Goal: Task Accomplishment & Management: Manage account settings

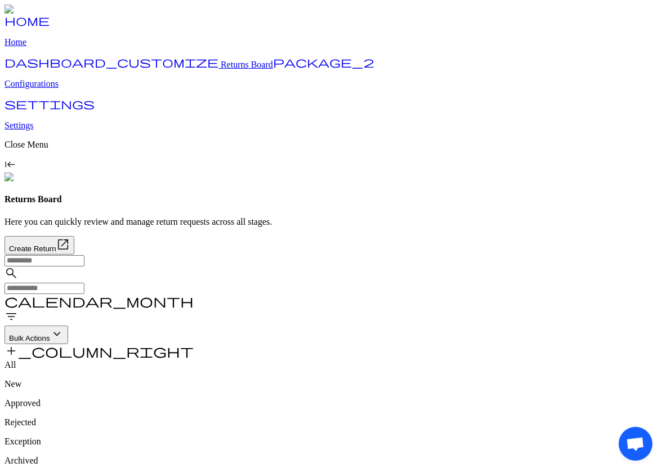
click at [194, 344] on span "add_column_right" at bounding box center [99, 351] width 189 height 14
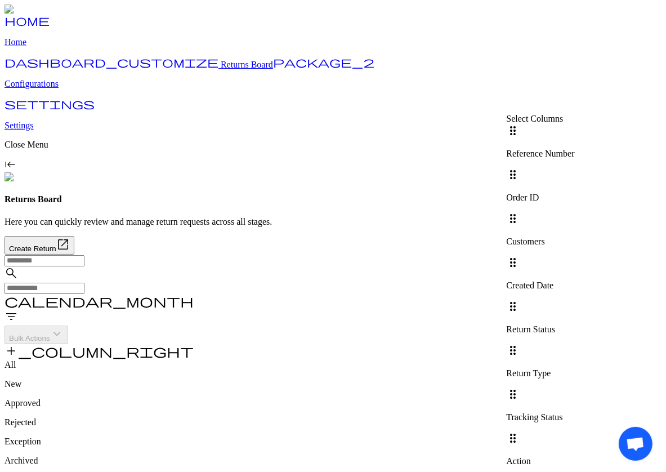
click at [575, 300] on div at bounding box center [540, 300] width 68 height 0
click at [575, 300] on div "drag_indicator Return Status" at bounding box center [540, 317] width 68 height 35
click at [575, 344] on div at bounding box center [540, 344] width 68 height 0
click at [575, 368] on div "Return Type" at bounding box center [540, 373] width 68 height 10
click at [575, 412] on div "Tracking Status" at bounding box center [540, 417] width 68 height 10
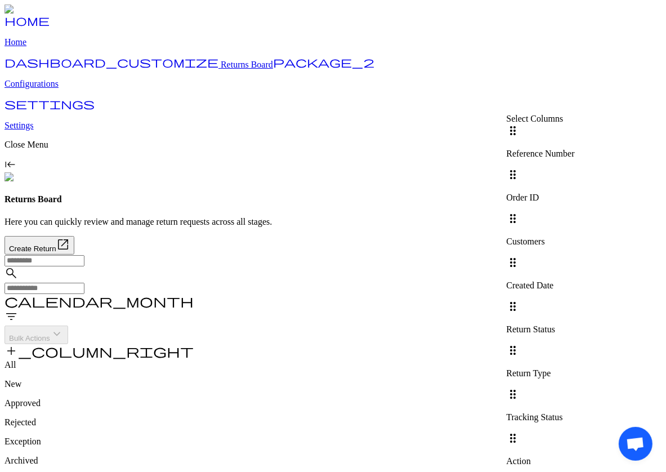
click at [575, 412] on div "Tracking Status" at bounding box center [540, 417] width 68 height 10
click at [575, 432] on div at bounding box center [540, 432] width 68 height 0
click at [575, 388] on div at bounding box center [540, 388] width 68 height 0
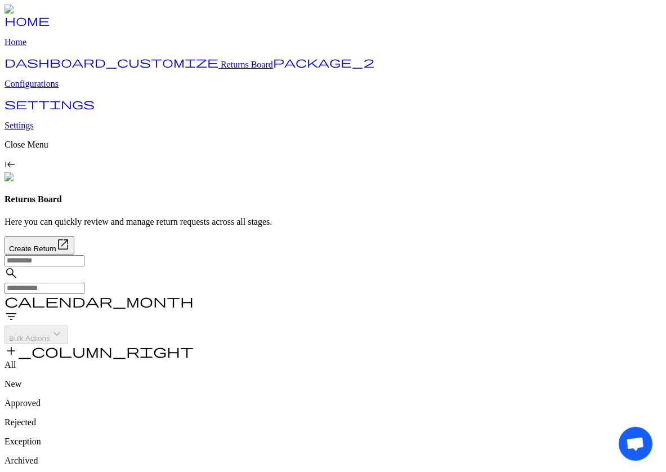
click at [194, 344] on span "add_column_right" at bounding box center [99, 351] width 189 height 14
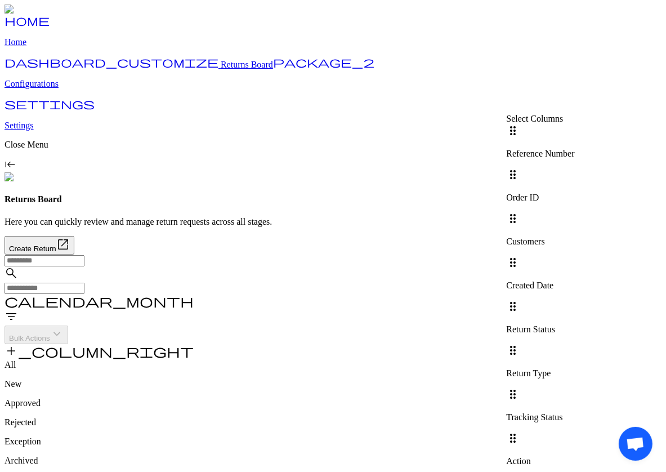
click at [575, 212] on div at bounding box center [540, 212] width 68 height 0
click at [575, 256] on div at bounding box center [540, 256] width 68 height 0
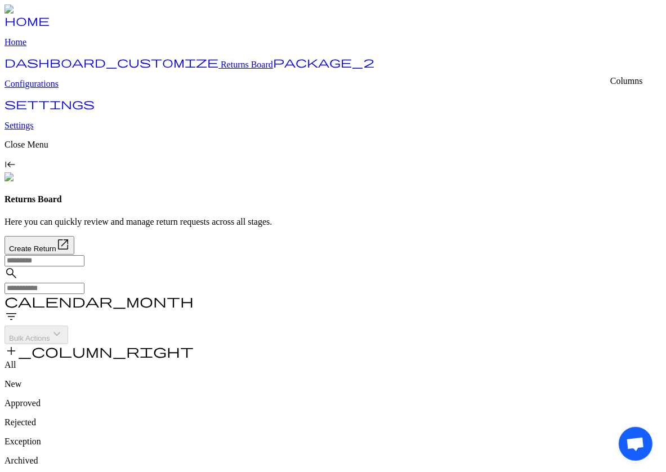
click at [194, 344] on span "add_column_right" at bounding box center [99, 351] width 189 height 14
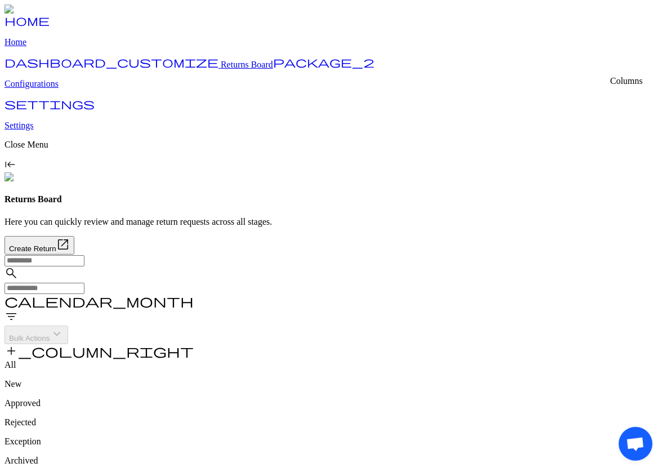
click at [194, 344] on span "add_column_right" at bounding box center [99, 351] width 189 height 14
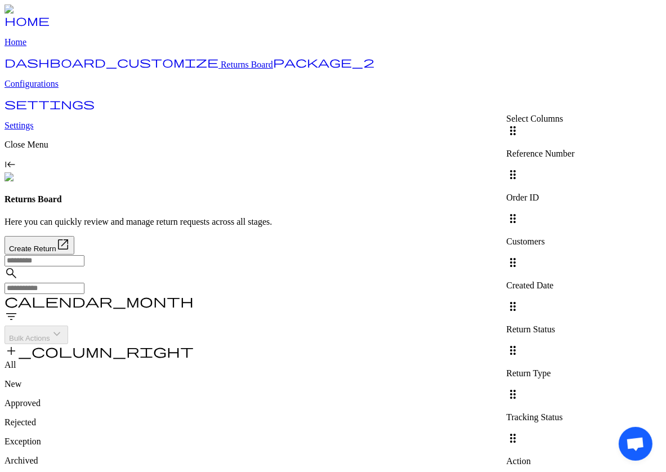
click at [575, 300] on div at bounding box center [540, 300] width 68 height 0
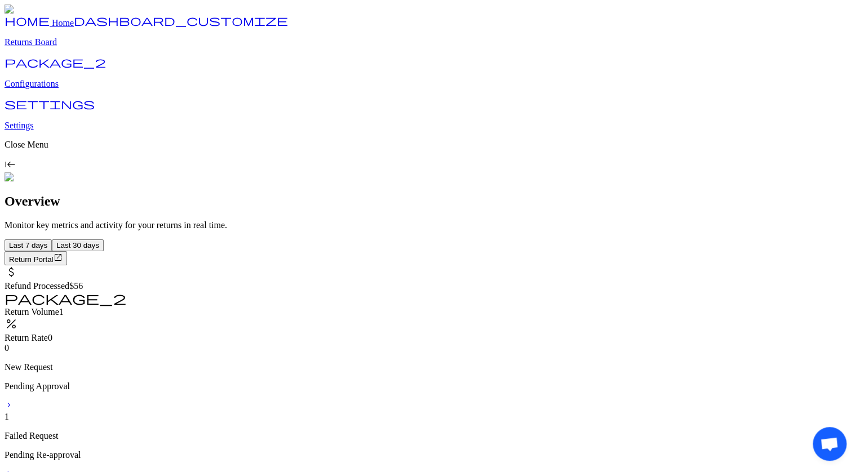
click at [61, 47] on p "Returns Board" at bounding box center [430, 42] width 851 height 10
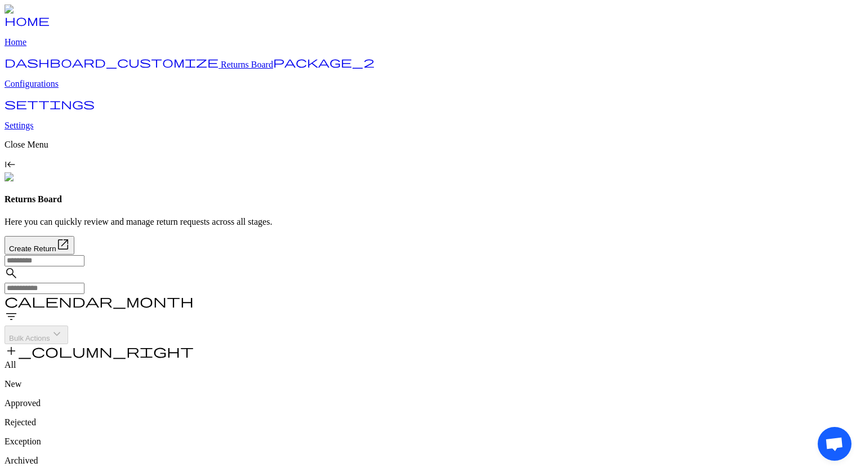
click at [194, 344] on span "add_column_right" at bounding box center [99, 351] width 189 height 14
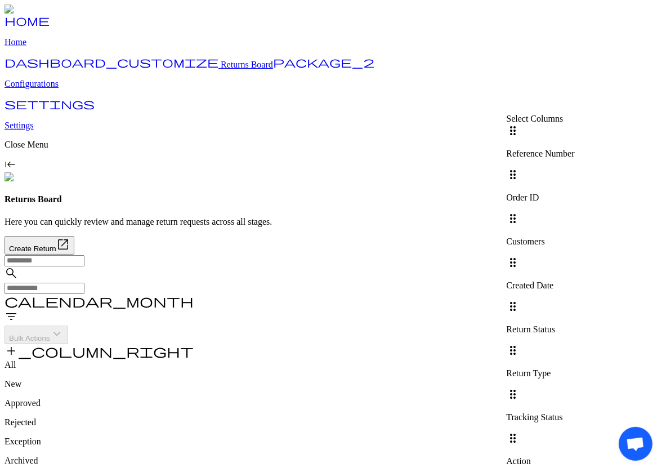
click at [575, 212] on div at bounding box center [540, 212] width 68 height 0
click at [575, 256] on div at bounding box center [540, 256] width 68 height 0
click at [575, 256] on div "drag_indicator Created Date" at bounding box center [540, 273] width 68 height 35
click at [575, 281] on div "Created Date" at bounding box center [540, 286] width 68 height 10
click at [575, 300] on div at bounding box center [540, 300] width 68 height 0
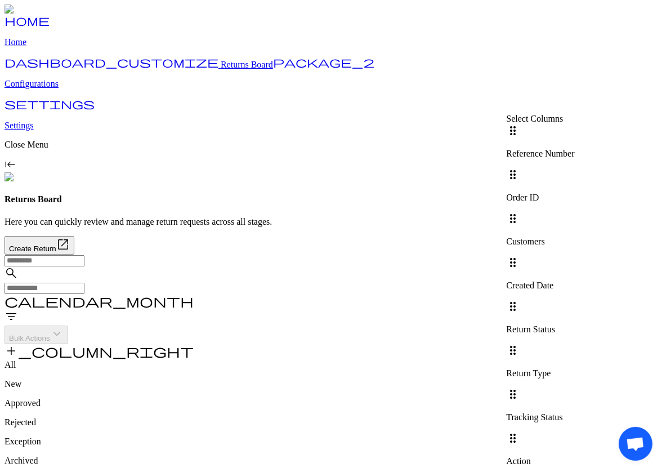
click at [575, 344] on div at bounding box center [540, 344] width 68 height 0
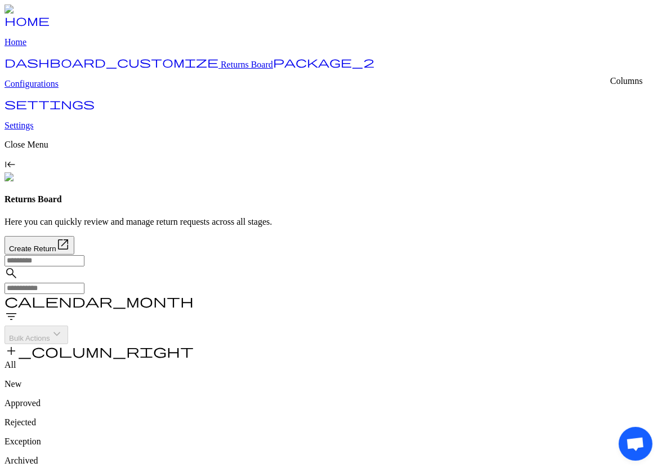
click at [194, 344] on span "add_column_right" at bounding box center [99, 351] width 189 height 14
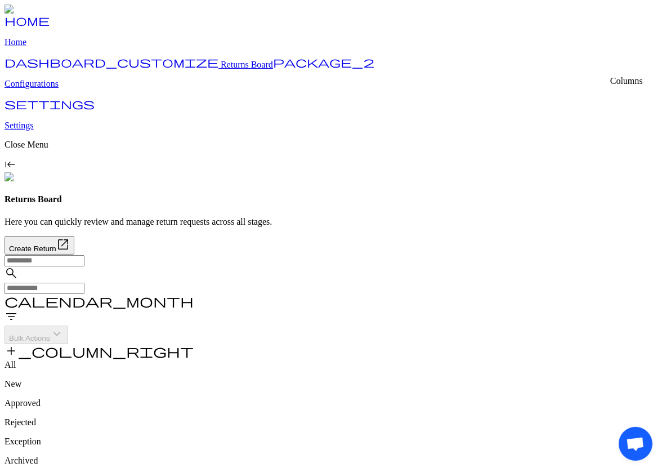
click at [194, 344] on span "add_column_right" at bounding box center [99, 351] width 189 height 14
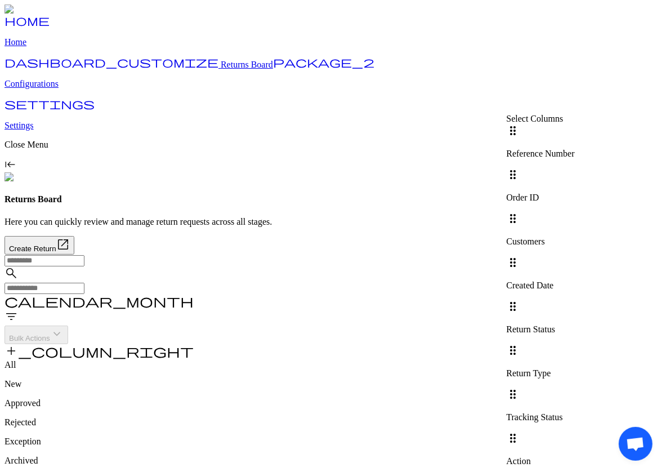
click at [575, 388] on div at bounding box center [540, 388] width 68 height 0
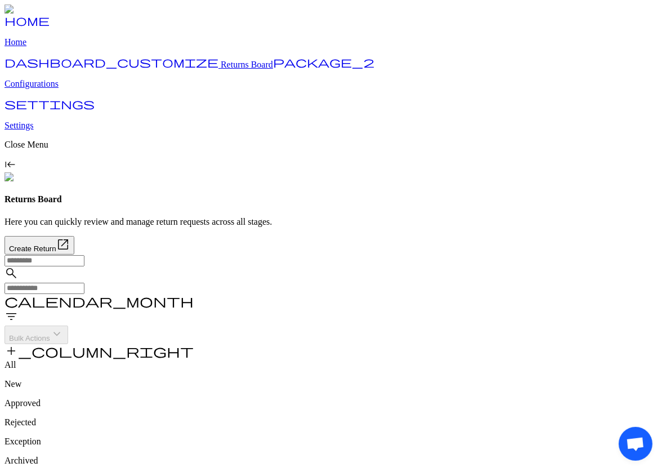
click at [194, 344] on span "add_column_right" at bounding box center [99, 351] width 189 height 14
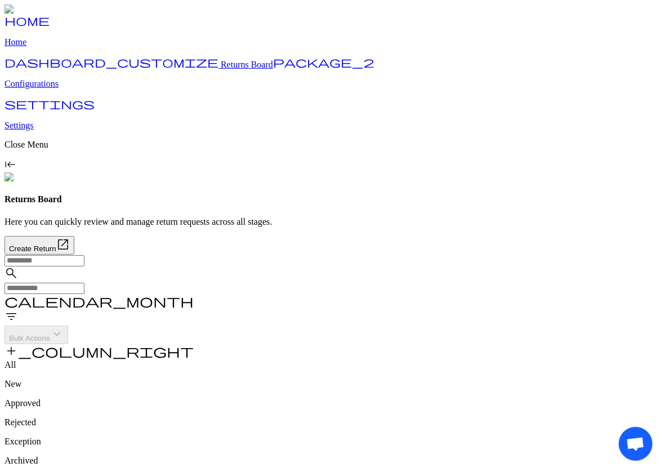
click at [194, 344] on span "add_column_right" at bounding box center [99, 351] width 189 height 14
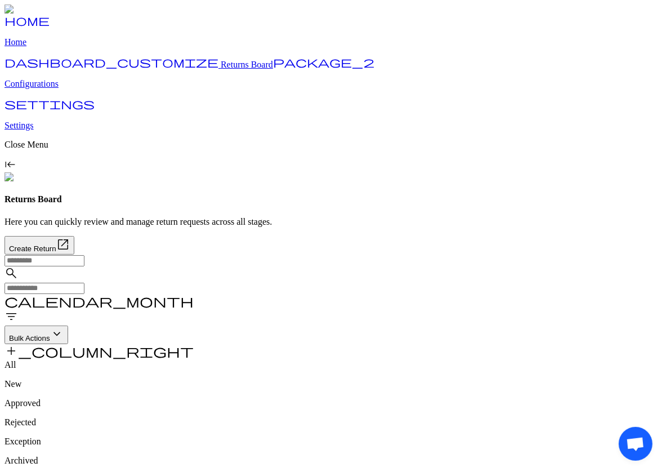
click at [194, 344] on span "add_column_right" at bounding box center [99, 351] width 189 height 14
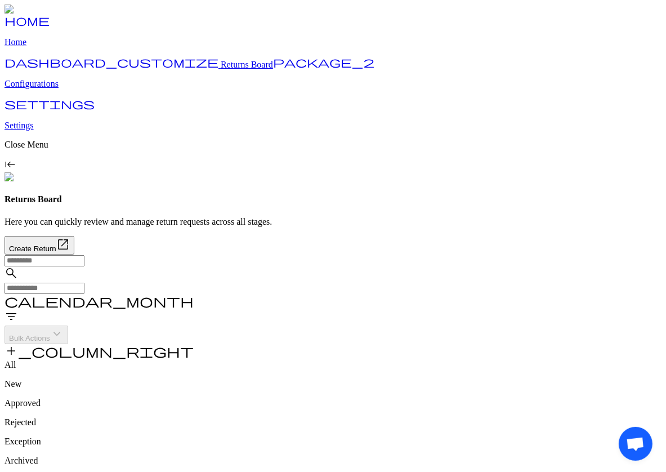
click at [194, 344] on span "add_column_right" at bounding box center [99, 351] width 189 height 14
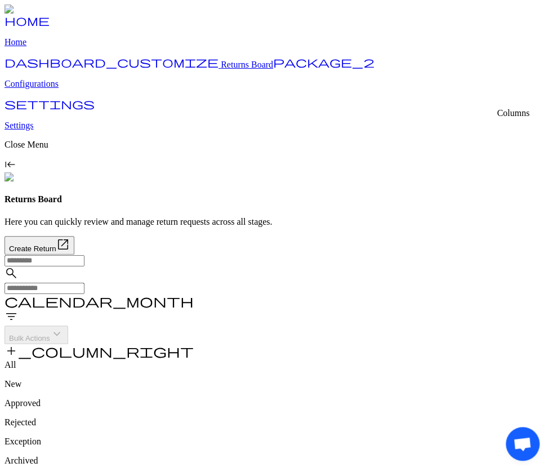
click at [194, 344] on span "add_column_right" at bounding box center [99, 351] width 189 height 14
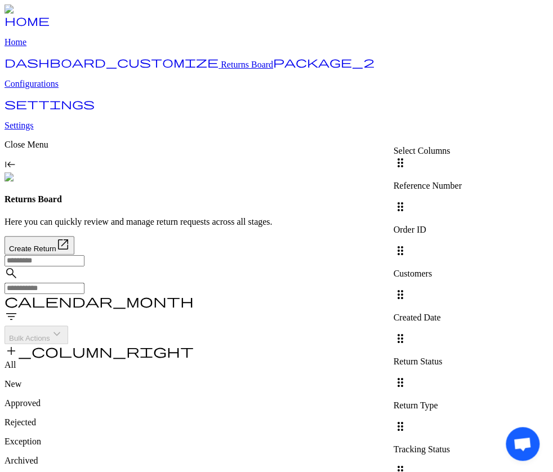
click at [461, 244] on div at bounding box center [427, 244] width 68 height 0
click at [461, 288] on div at bounding box center [427, 288] width 68 height 0
click at [461, 313] on div "Created Date" at bounding box center [427, 318] width 68 height 10
click at [461, 332] on div at bounding box center [427, 332] width 68 height 0
click at [461, 376] on div at bounding box center [427, 376] width 68 height 0
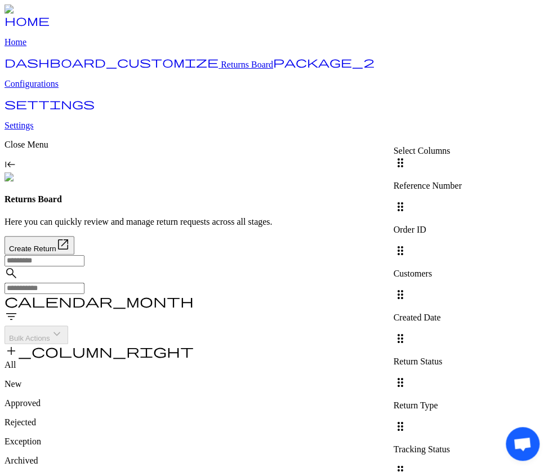
click at [461, 420] on div at bounding box center [427, 420] width 68 height 0
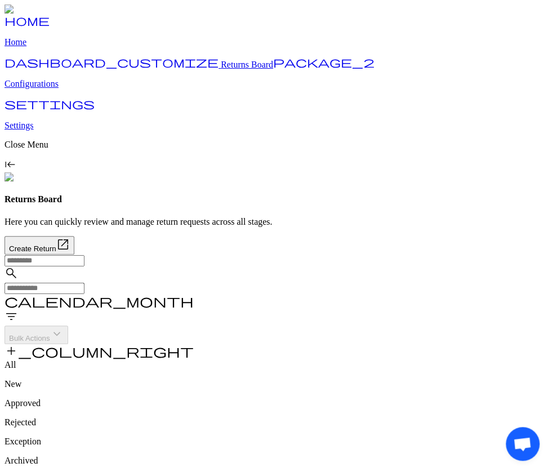
click at [194, 344] on span "add_column_right" at bounding box center [99, 351] width 189 height 14
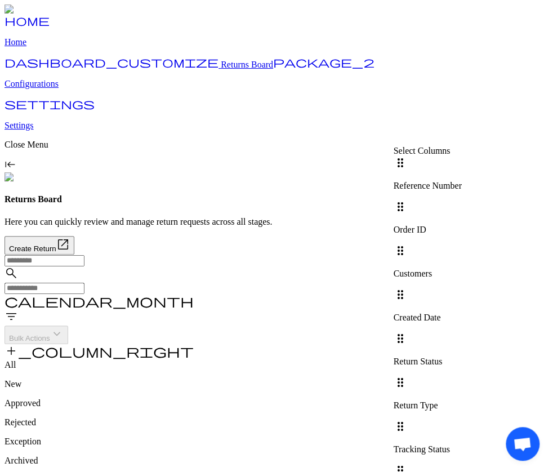
click at [461, 225] on div "Order ID" at bounding box center [427, 230] width 68 height 10
click at [461, 288] on div at bounding box center [427, 288] width 68 height 0
click at [461, 244] on div at bounding box center [427, 244] width 68 height 0
click at [461, 332] on div at bounding box center [427, 332] width 68 height 0
click at [461, 376] on div at bounding box center [427, 376] width 68 height 0
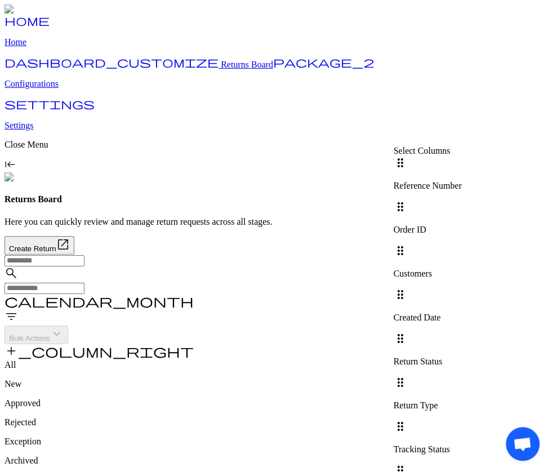
click at [461, 420] on div at bounding box center [427, 420] width 68 height 0
click at [461, 464] on div at bounding box center [427, 464] width 68 height 0
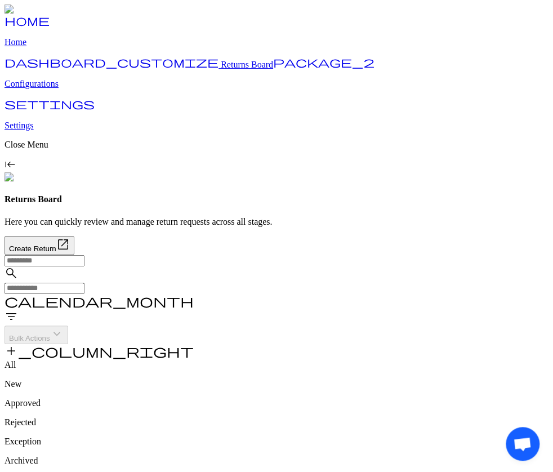
click at [194, 344] on span "add_column_right" at bounding box center [99, 351] width 189 height 14
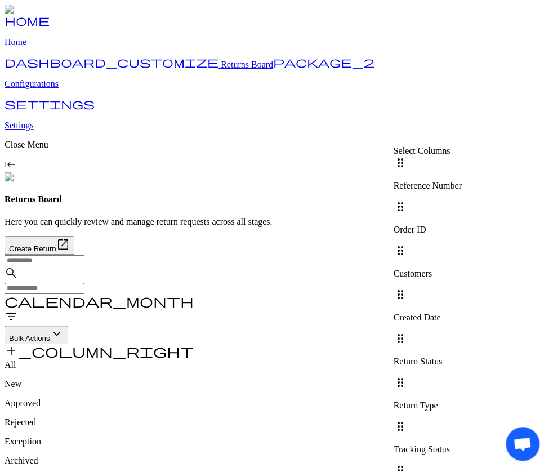
click at [361, 255] on div "search calendar_month filter_list Bulk Actions keyboard_arrow_down add_column_r…" at bounding box center [277, 307] width 544 height 105
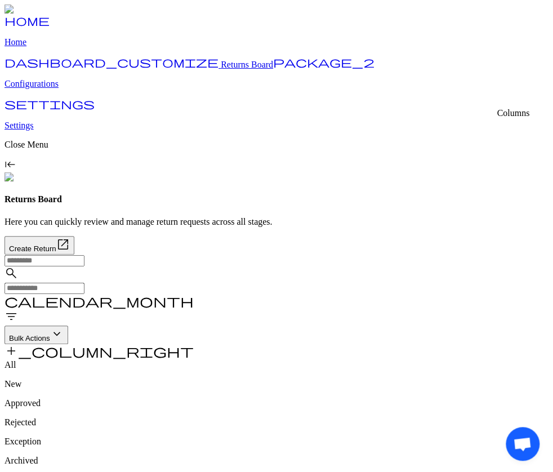
click at [194, 344] on span "add_column_right" at bounding box center [99, 351] width 189 height 14
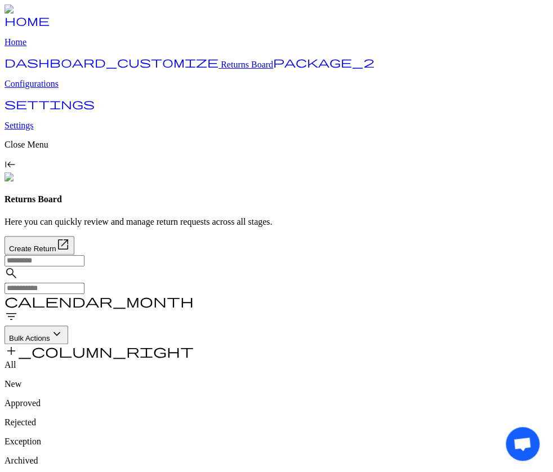
click at [194, 344] on span "add_column_right" at bounding box center [99, 351] width 189 height 14
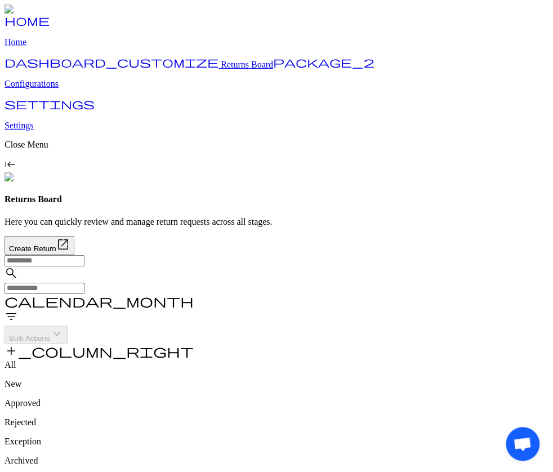
click at [194, 344] on span "add_column_right" at bounding box center [99, 351] width 189 height 14
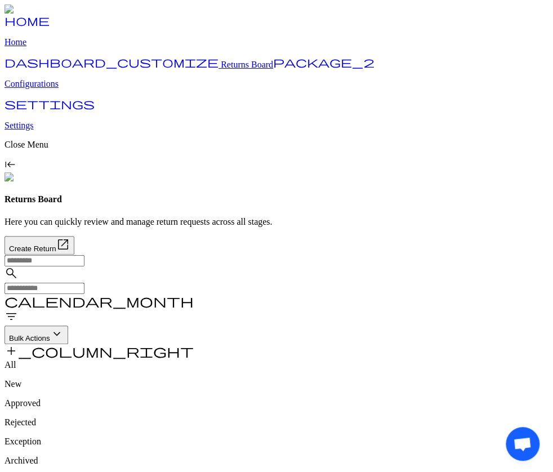
click at [194, 344] on span "add_column_right" at bounding box center [99, 351] width 189 height 14
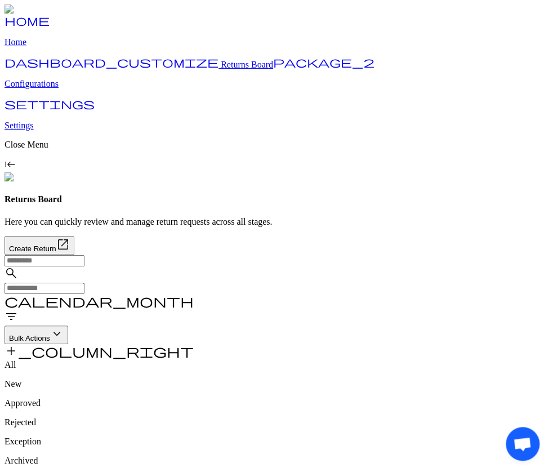
click at [194, 344] on span "add_column_right" at bounding box center [99, 351] width 189 height 14
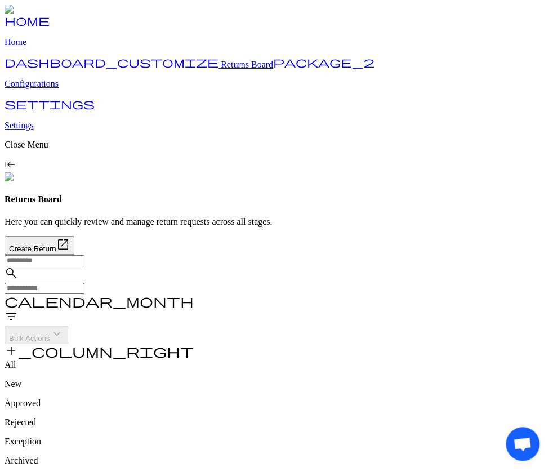
click at [194, 344] on span "add_column_right" at bounding box center [99, 351] width 189 height 14
click at [416, 257] on span "Apply" at bounding box center [407, 261] width 19 height 8
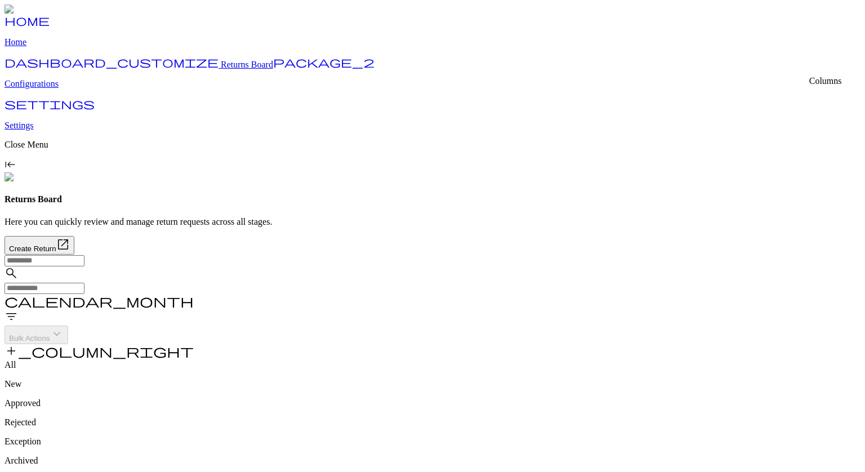
click at [194, 344] on span "add_column_right" at bounding box center [99, 351] width 189 height 14
click at [633, 255] on div "search calendar_month filter_list Bulk Actions keyboard_arrow_down add_column_r…" at bounding box center [433, 307] width 856 height 105
click at [194, 344] on span "add_column_right" at bounding box center [99, 351] width 189 height 14
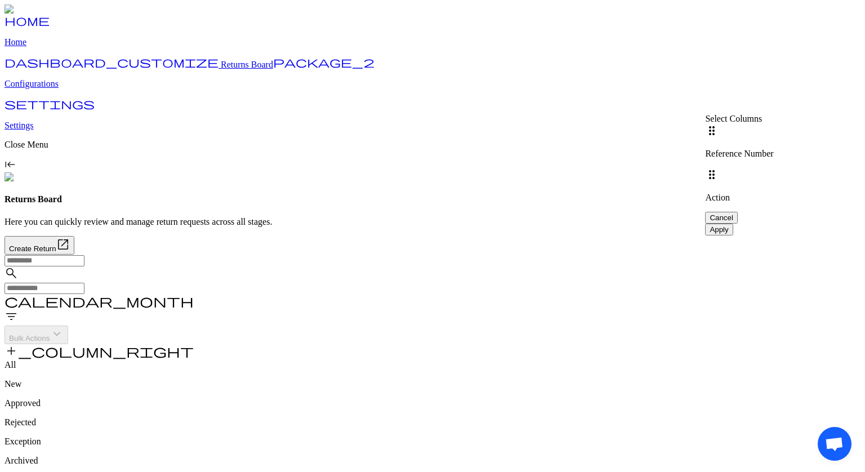
click at [634, 360] on div "All New Approved Rejected Exception Archived" at bounding box center [433, 413] width 856 height 106
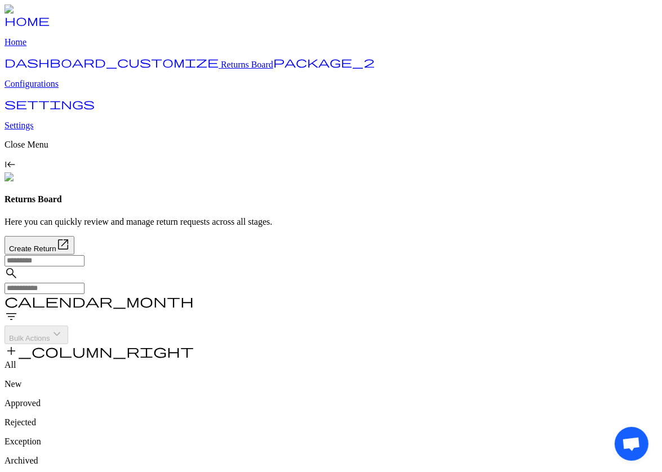
click at [624, 255] on div "search calendar_month filter_list Bulk Actions keyboard_arrow_down add_column_r…" at bounding box center [331, 307] width 653 height 105
click at [194, 344] on span "add_column_right" at bounding box center [99, 351] width 189 height 14
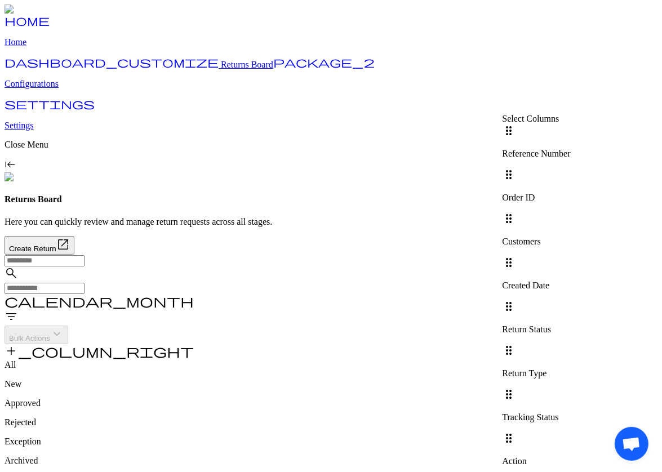
click at [570, 212] on div at bounding box center [536, 212] width 68 height 0
click at [570, 256] on div at bounding box center [536, 256] width 68 height 0
click at [570, 300] on div at bounding box center [536, 300] width 68 height 0
click at [570, 344] on div at bounding box center [536, 344] width 68 height 0
click at [570, 388] on div at bounding box center [536, 388] width 68 height 0
